Goal: Check status

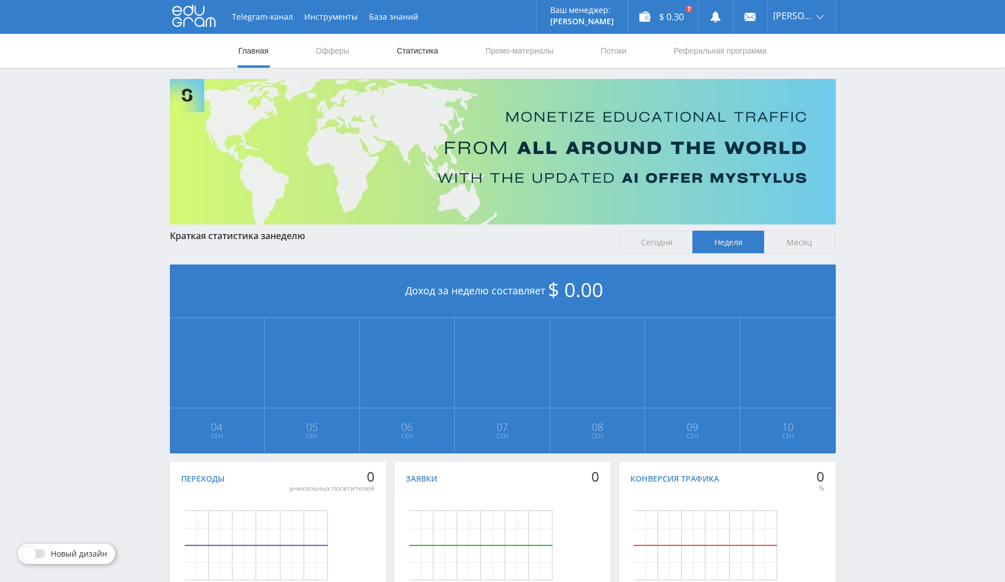
click at [409, 51] on link "Статистика" at bounding box center [417, 51] width 44 height 34
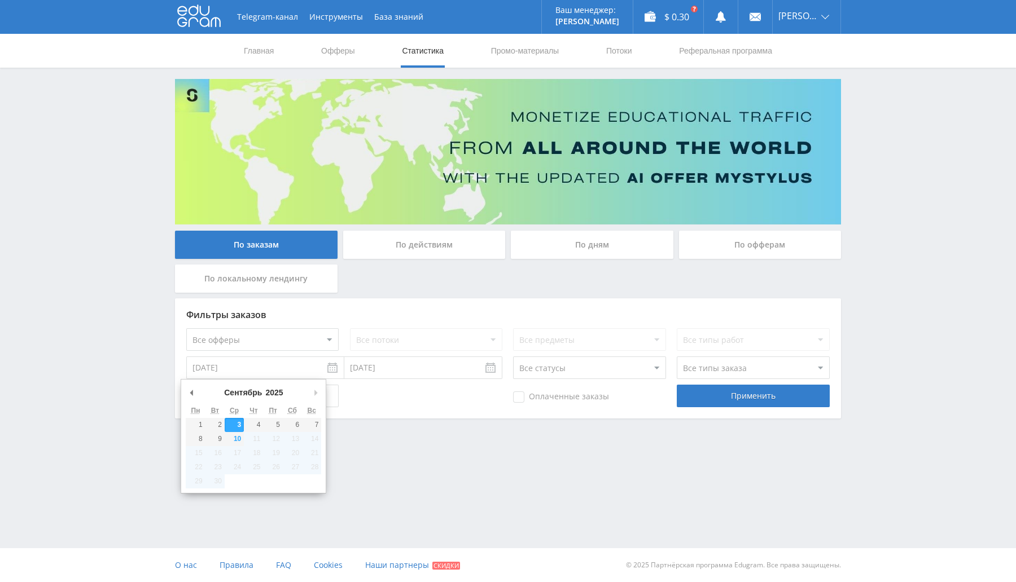
click at [251, 369] on input "[DATE]" at bounding box center [265, 368] width 158 height 23
click at [259, 390] on select "[PERSON_NAME] Март Апрель Май Июнь [PERSON_NAME] Сентябрь Октябрь Ноябрь Декабрь" at bounding box center [246, 392] width 48 height 11
click at [280, 392] on select "2015 2016 2017 2018 2019 2020 2021 2022 2023 2024 2025" at bounding box center [278, 392] width 30 height 11
type input "[DATE]"
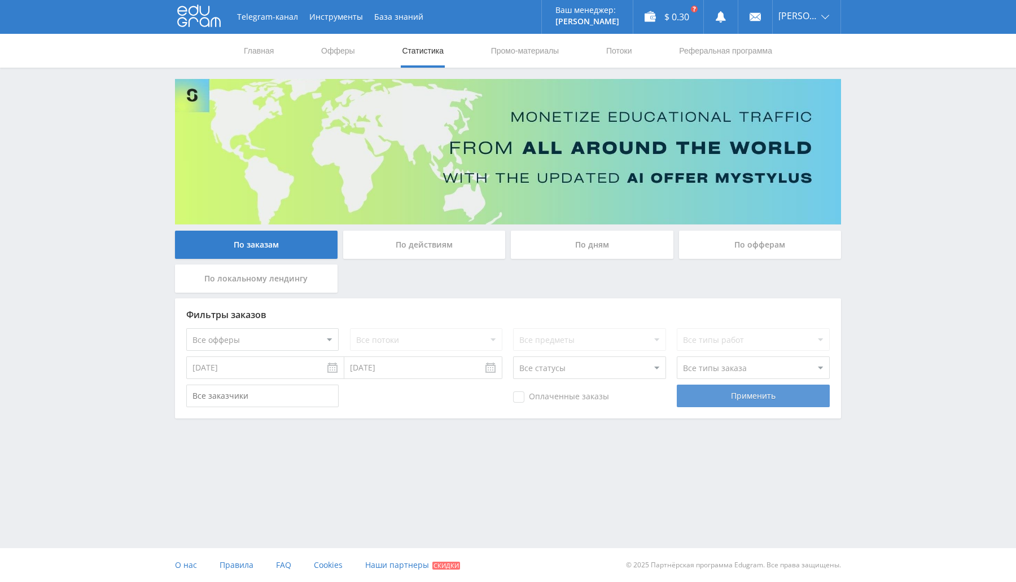
click at [736, 405] on div "Применить" at bounding box center [752, 396] width 152 height 23
click at [739, 401] on div "Применить" at bounding box center [752, 396] width 152 height 23
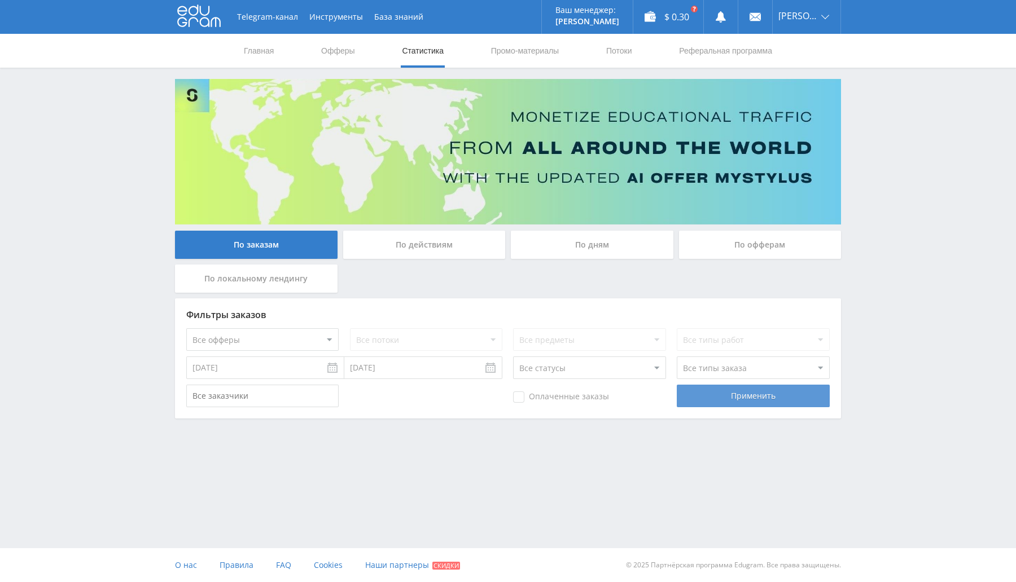
click at [739, 401] on div "Применить" at bounding box center [752, 396] width 152 height 23
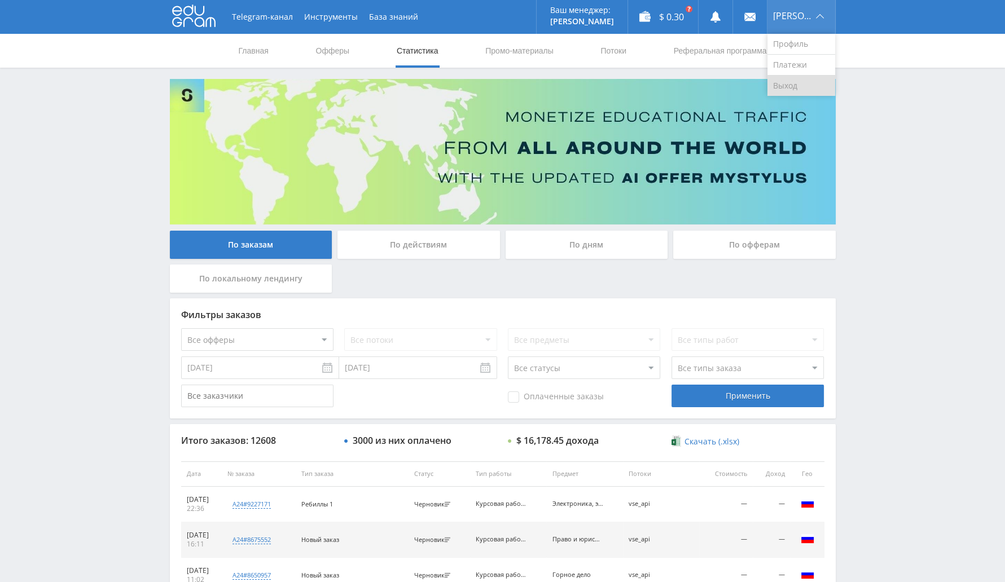
click at [801, 92] on link "Выход" at bounding box center [801, 86] width 68 height 20
